Goal: Find specific page/section: Find specific page/section

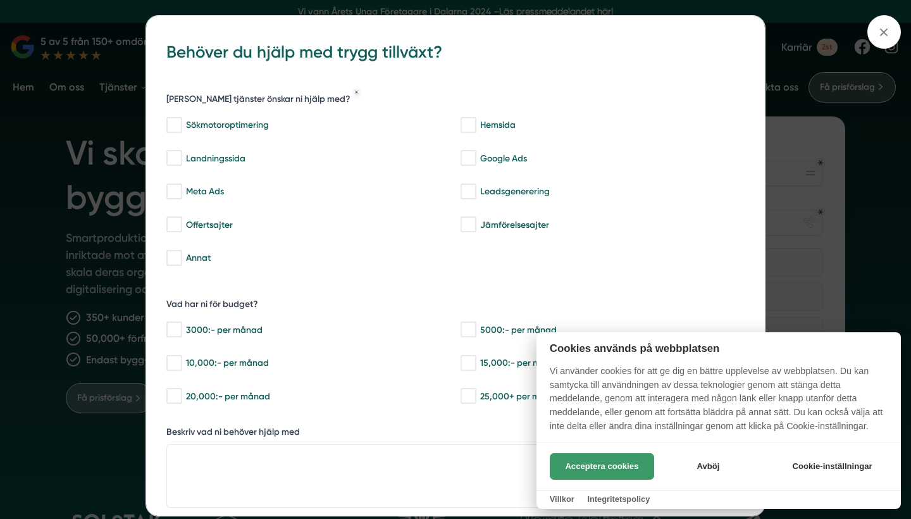
click at [584, 459] on button "Acceptera cookies" at bounding box center [602, 466] width 104 height 27
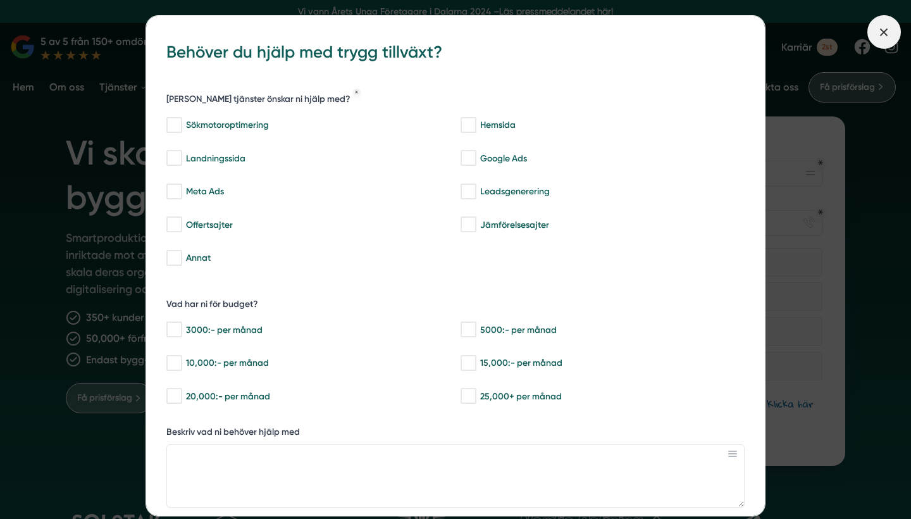
click at [887, 35] on line at bounding box center [884, 31] width 7 height 7
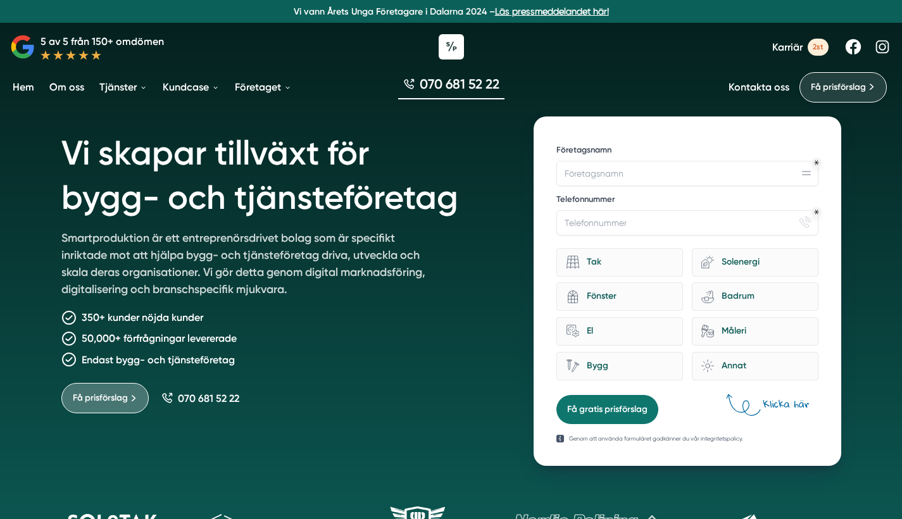
click at [841, 90] on span "Få prisförslag" at bounding box center [838, 87] width 55 height 14
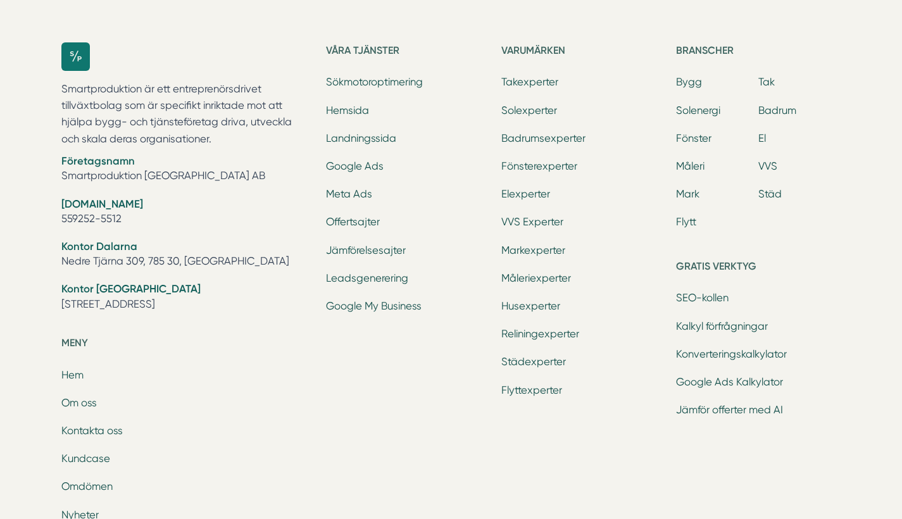
scroll to position [1390, 0]
click at [532, 135] on link "Badrumsexperter" at bounding box center [543, 138] width 84 height 12
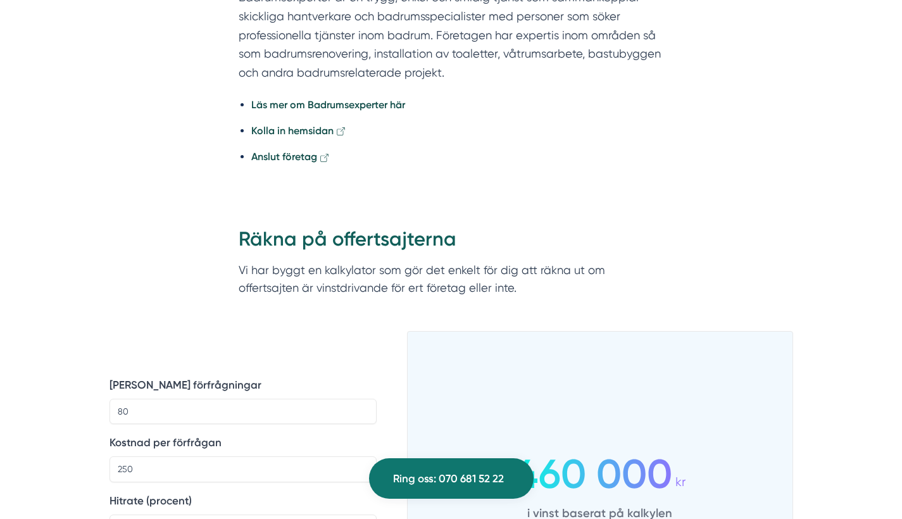
scroll to position [992, 0]
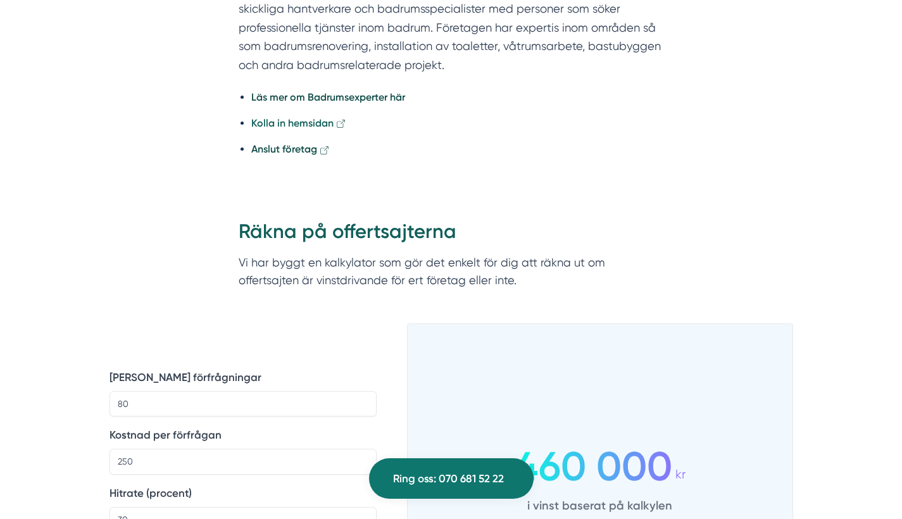
click at [313, 129] on strong "Kolla in hemsidan" at bounding box center [292, 123] width 82 height 12
